Goal: Find contact information: Find contact information

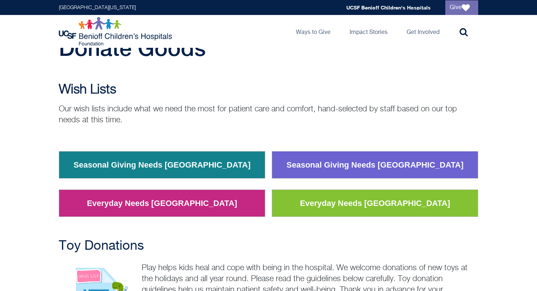
scroll to position [48, 0]
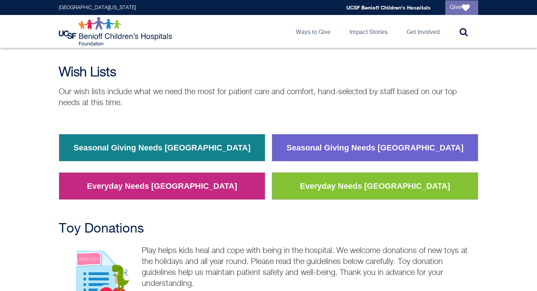
click at [369, 149] on link "Seasonal Giving Needs [GEOGRAPHIC_DATA]" at bounding box center [375, 148] width 188 height 19
click at [377, 142] on link "Seasonal Giving Needs [GEOGRAPHIC_DATA]" at bounding box center [375, 148] width 188 height 19
click at [373, 183] on link "Everyday Needs [GEOGRAPHIC_DATA]" at bounding box center [375, 186] width 161 height 19
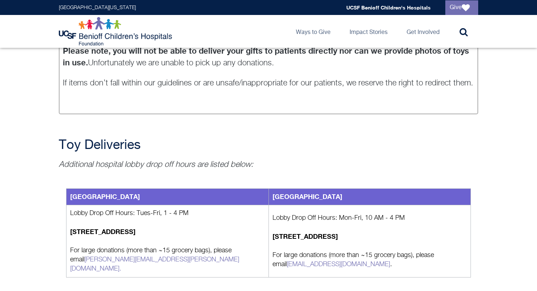
scroll to position [817, 0]
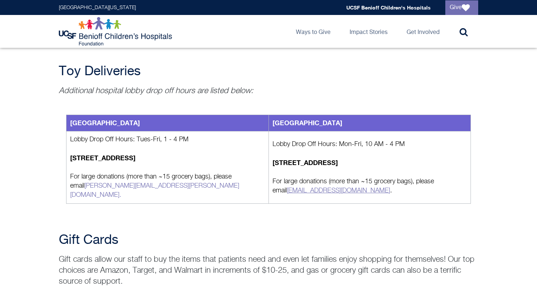
click at [325, 187] on link "[EMAIL_ADDRESS][DOMAIN_NAME]" at bounding box center [338, 190] width 103 height 7
click at [335, 159] on strong "[STREET_ADDRESS]" at bounding box center [305, 163] width 65 height 8
copy td "[STREET_ADDRESS]"
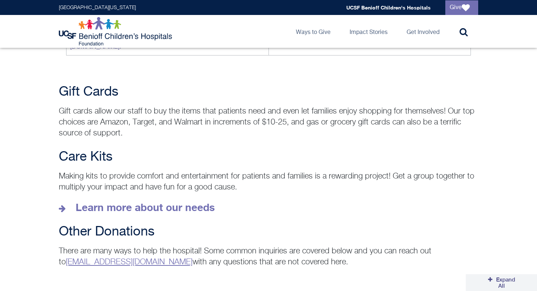
scroll to position [977, 0]
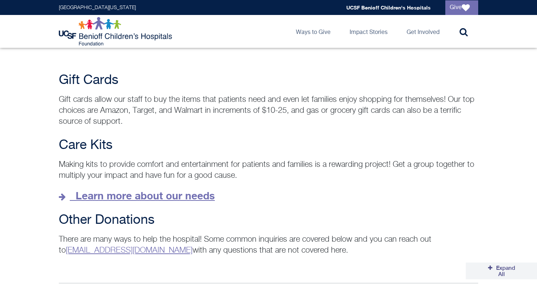
click at [194, 191] on strong "Learn more about our needs" at bounding box center [145, 196] width 139 height 12
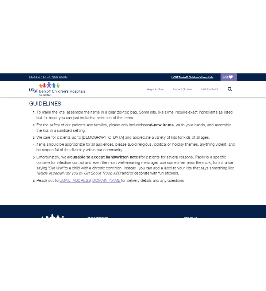
scroll to position [597, 0]
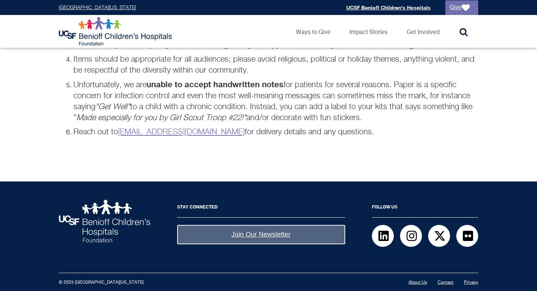
click at [164, 130] on link "[EMAIL_ADDRESS][DOMAIN_NAME]" at bounding box center [181, 132] width 127 height 8
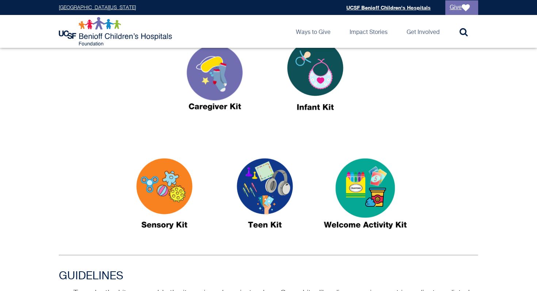
scroll to position [293, 0]
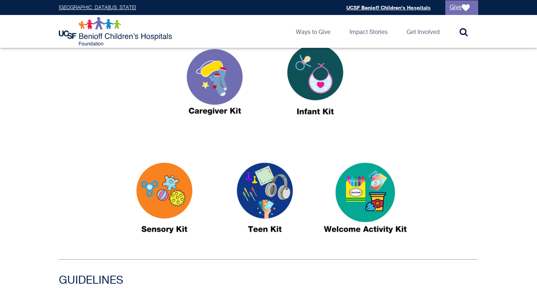
click at [175, 181] on img at bounding box center [164, 201] width 91 height 105
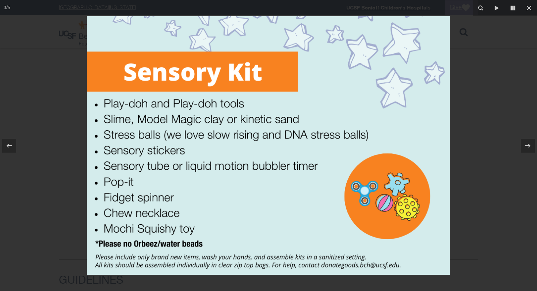
click at [494, 52] on div at bounding box center [268, 145] width 537 height 291
